Goal: Transaction & Acquisition: Purchase product/service

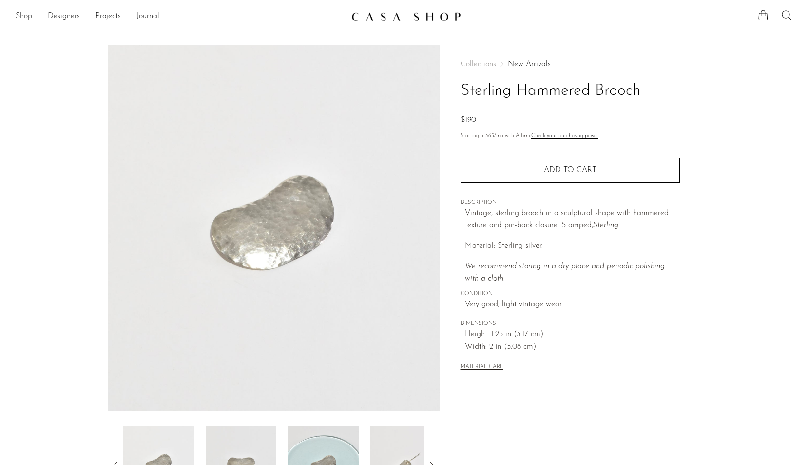
click at [17, 14] on link "Shop" at bounding box center [24, 16] width 17 height 13
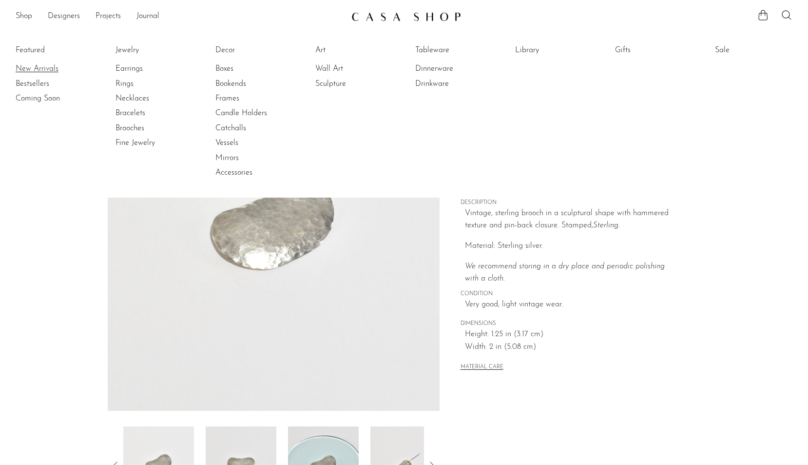
click at [30, 65] on link "New Arrivals" at bounding box center [52, 68] width 73 height 11
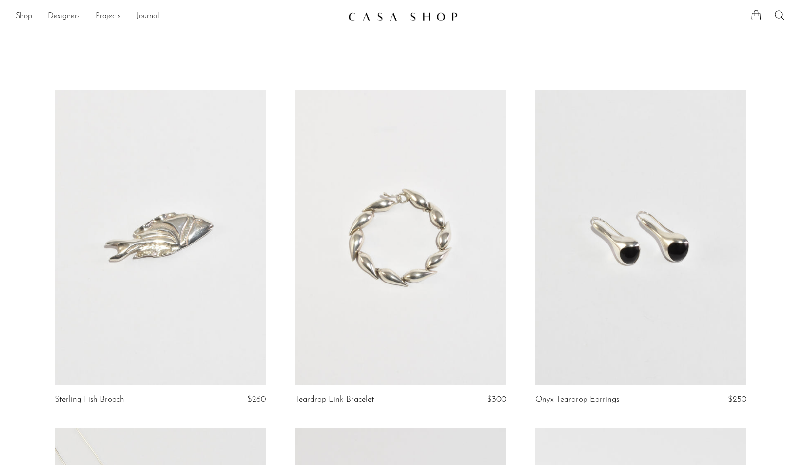
click at [192, 284] on link at bounding box center [160, 237] width 211 height 295
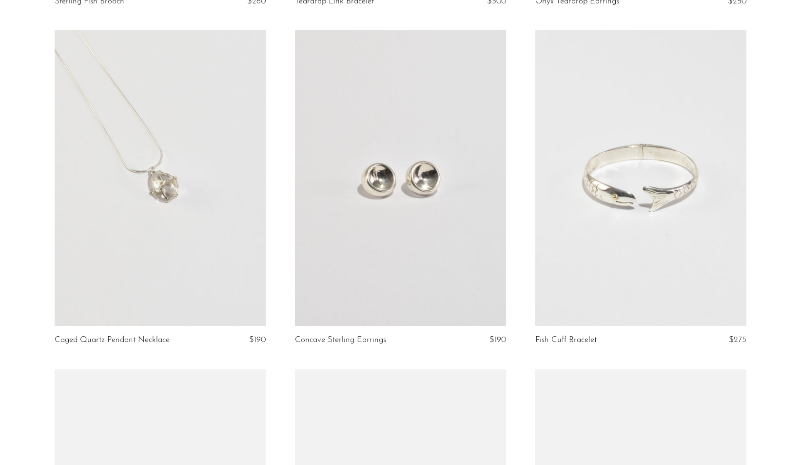
scroll to position [445, 0]
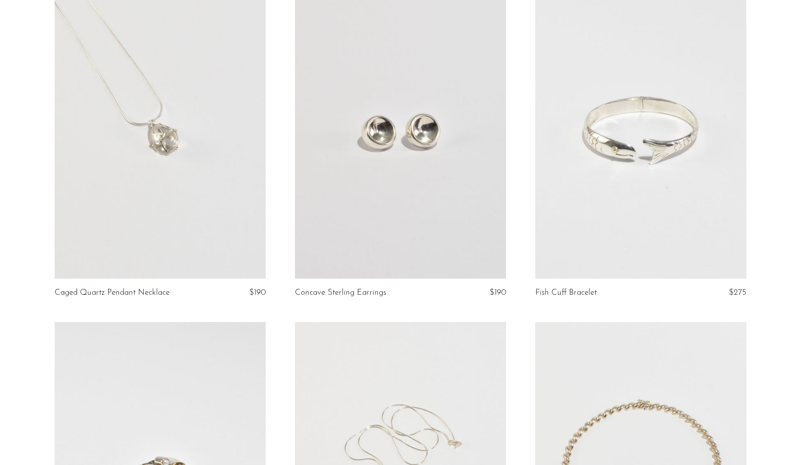
click at [609, 267] on link at bounding box center [640, 130] width 211 height 295
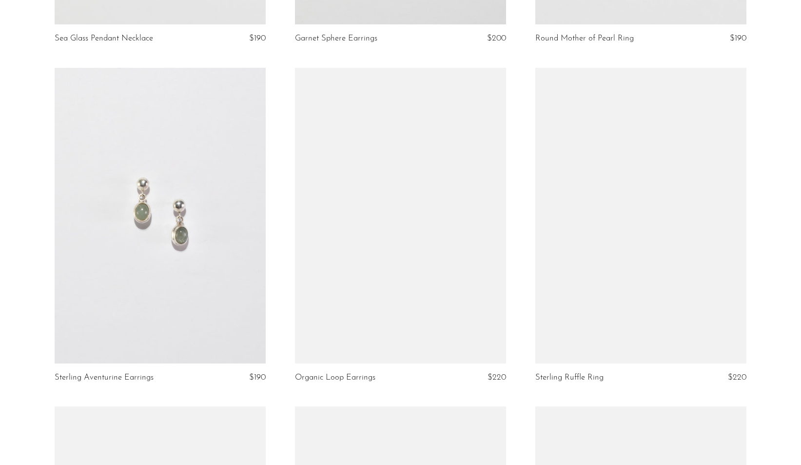
scroll to position [2394, 0]
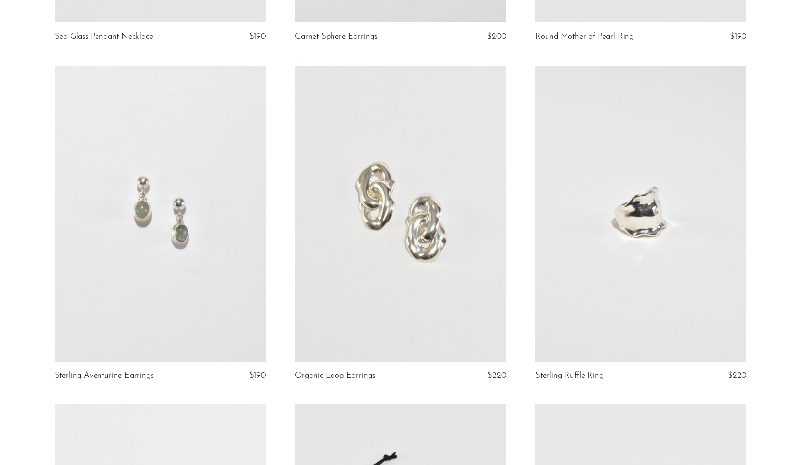
click at [666, 275] on link at bounding box center [640, 213] width 211 height 295
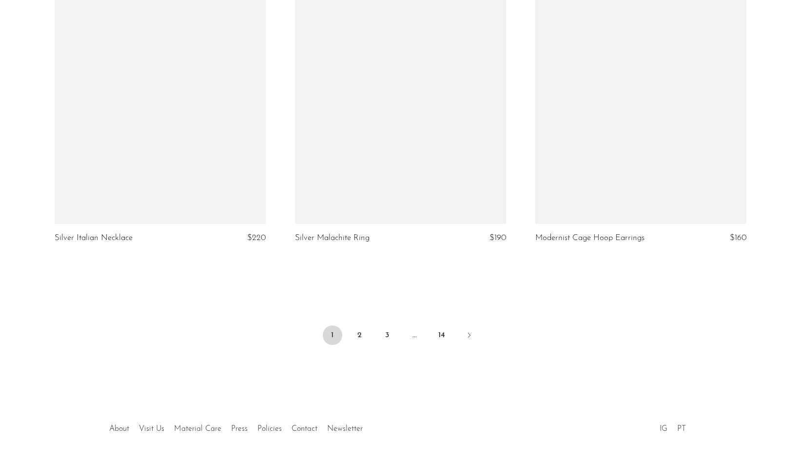
scroll to position [3912, 0]
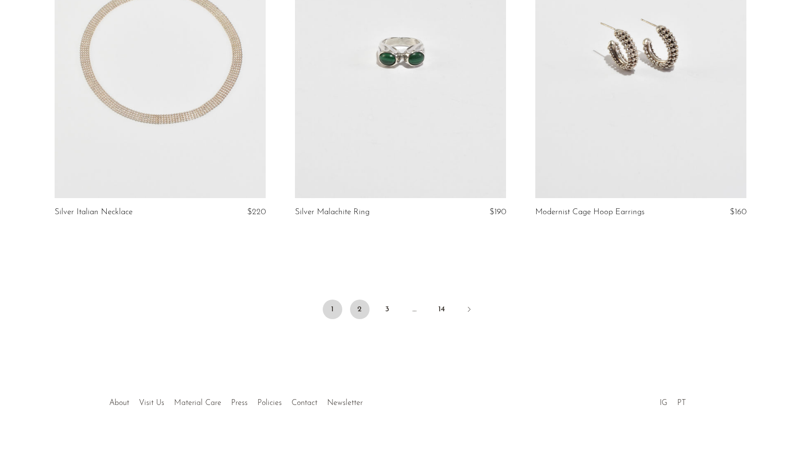
click at [359, 306] on link "2" at bounding box center [360, 309] width 20 height 20
click at [446, 121] on link at bounding box center [400, 49] width 211 height 295
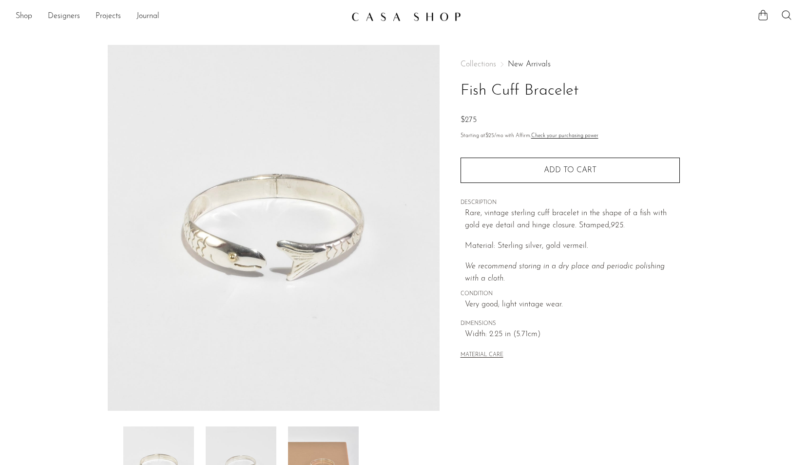
click at [254, 452] on img at bounding box center [241, 465] width 71 height 78
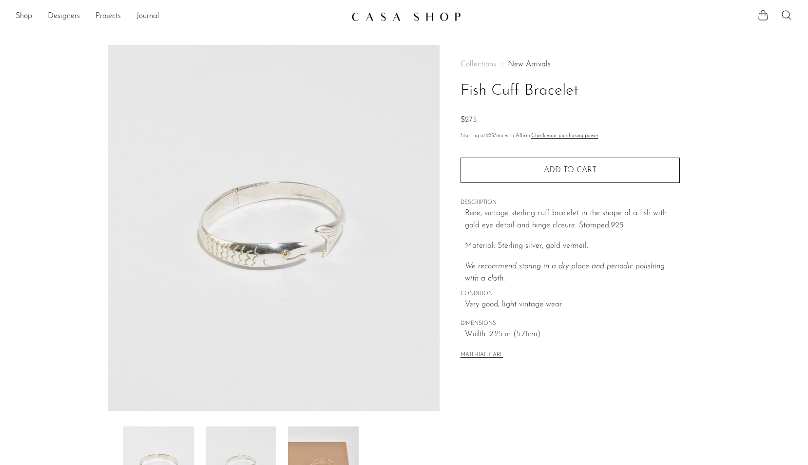
click at [333, 440] on img at bounding box center [323, 465] width 71 height 78
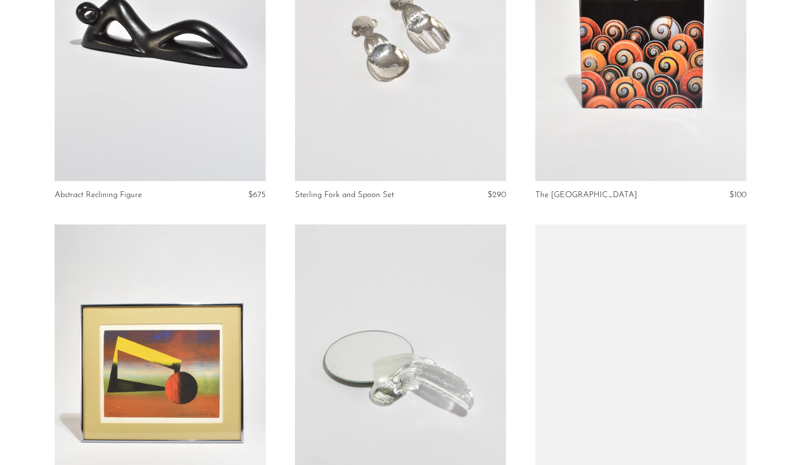
scroll to position [1336, 0]
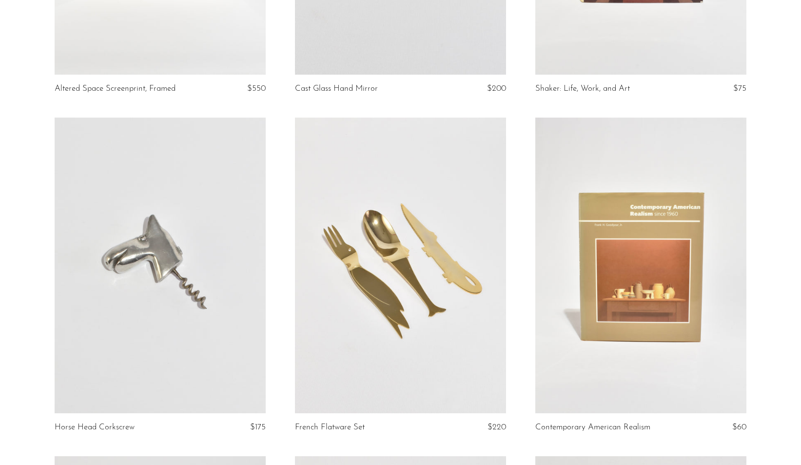
click at [449, 258] on link at bounding box center [400, 265] width 211 height 295
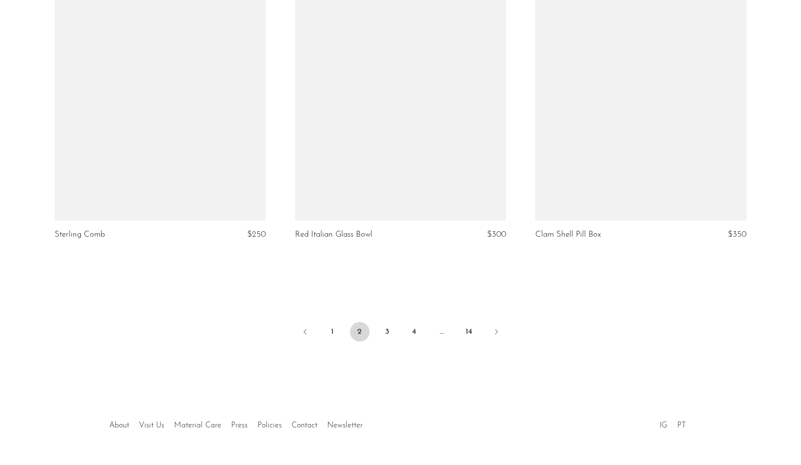
scroll to position [3938, 0]
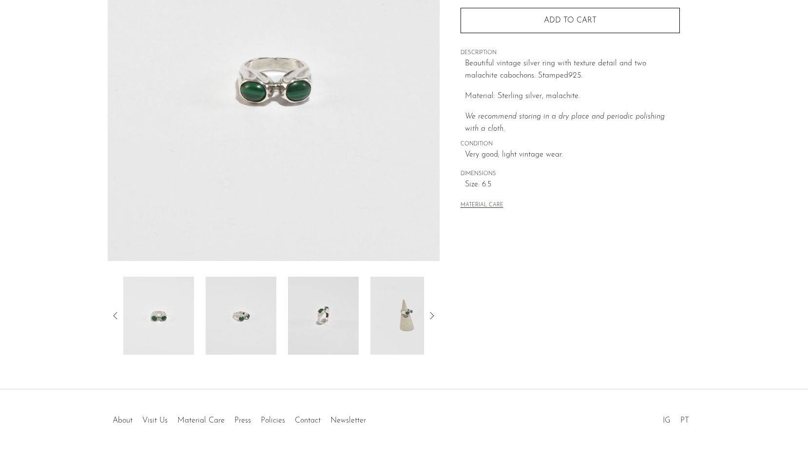
scroll to position [170, 0]
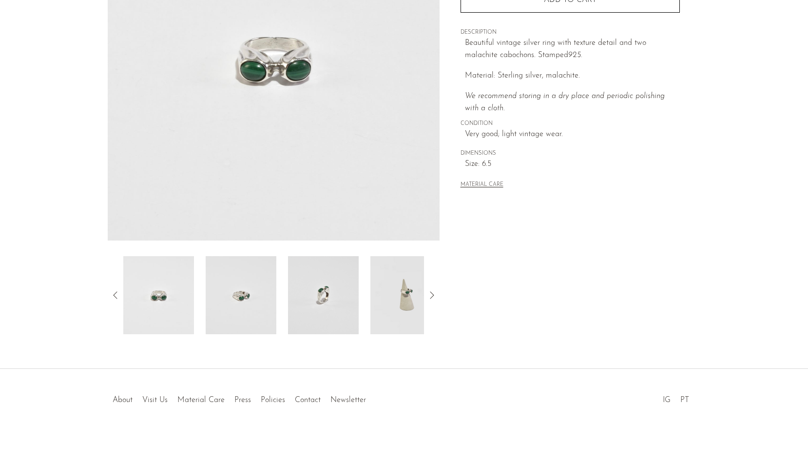
click at [337, 301] on img at bounding box center [323, 295] width 71 height 78
